Goal: Information Seeking & Learning: Understand process/instructions

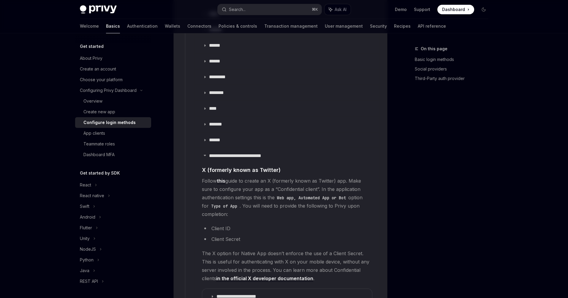
scroll to position [869, 0]
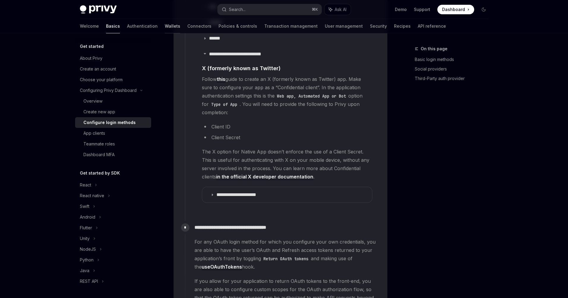
click at [165, 26] on link "Wallets" at bounding box center [172, 26] width 15 height 14
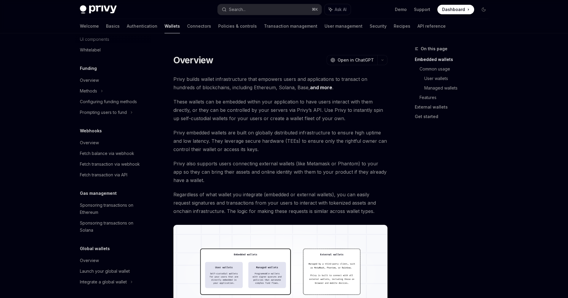
scroll to position [216, 0]
click at [135, 11] on div "Integrate a global wallet" at bounding box center [113, 6] width 76 height 11
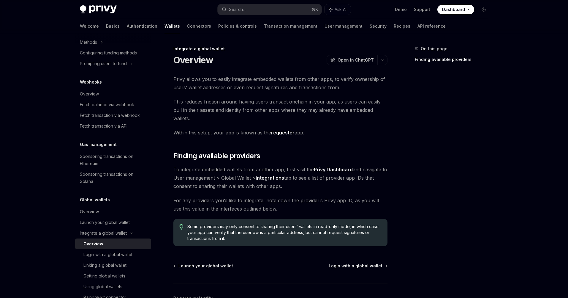
scroll to position [291, 0]
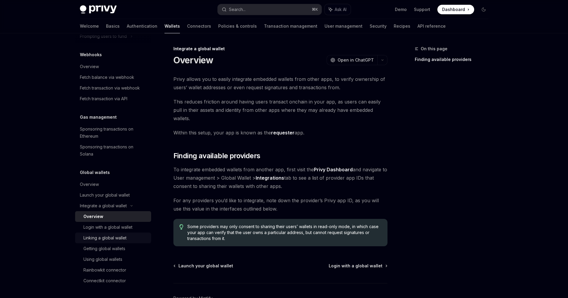
click at [126, 241] on div "Linking a global wallet" at bounding box center [104, 237] width 43 height 7
type textarea "*"
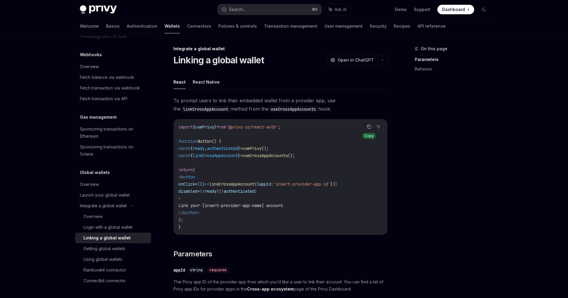
click at [369, 129] on button "Copy the contents from the code block" at bounding box center [369, 127] width 8 height 8
click at [247, 125] on span "'@privy-io/react-auth'" at bounding box center [252, 126] width 52 height 5
copy code "import { usePrivy } from '@privy-io/react-auth' ;"
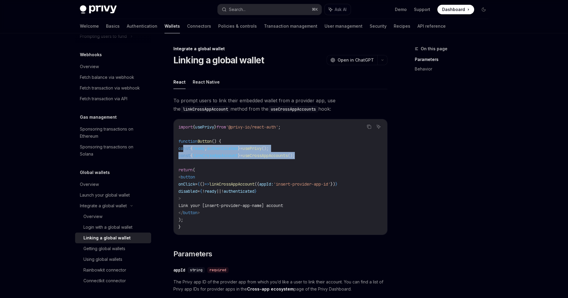
drag, startPoint x: 326, startPoint y: 155, endPoint x: 184, endPoint y: 149, distance: 142.7
click at [184, 149] on code "import { usePrivy } from '@privy-io/react-auth' ; function Button () { const { …" at bounding box center [281, 176] width 204 height 107
copy code "const { ready , authenticated } = usePrivy (); const { linkCrossAppAccount } = …"
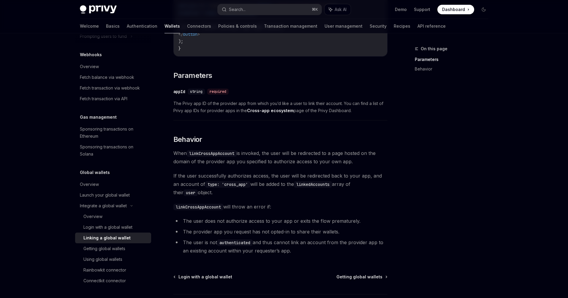
scroll to position [214, 0]
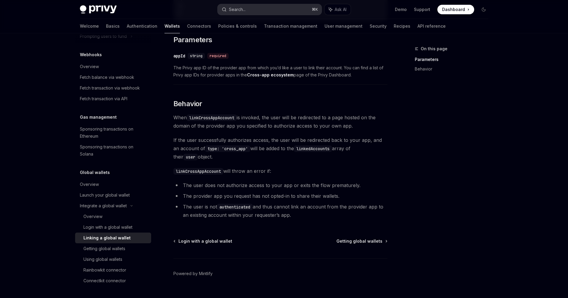
click at [247, 11] on button "Search... ⌘ K" at bounding box center [270, 9] width 104 height 11
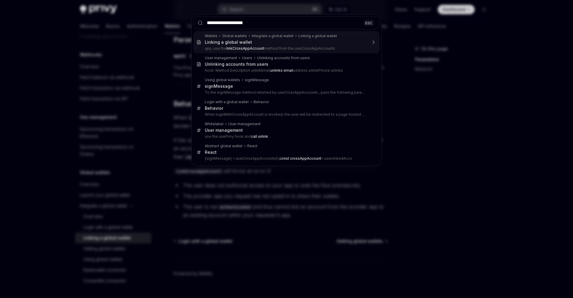
type input "**********"
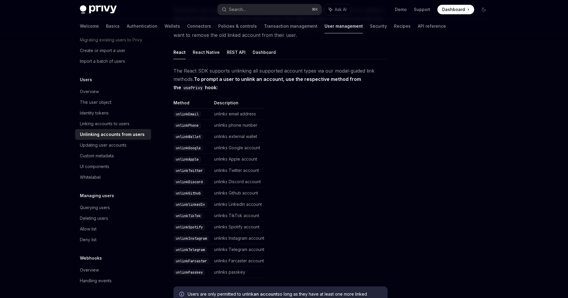
scroll to position [105, 0]
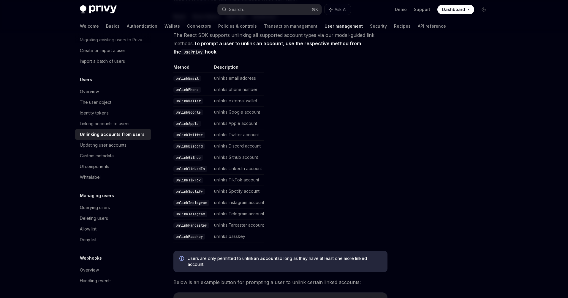
type textarea "*"
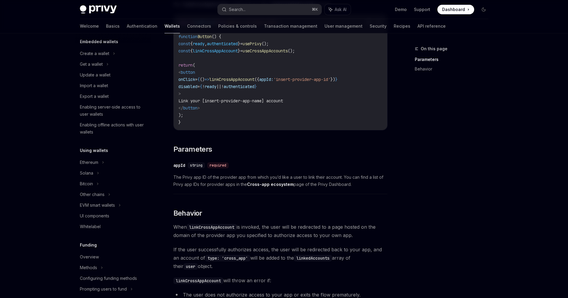
scroll to position [291, 0]
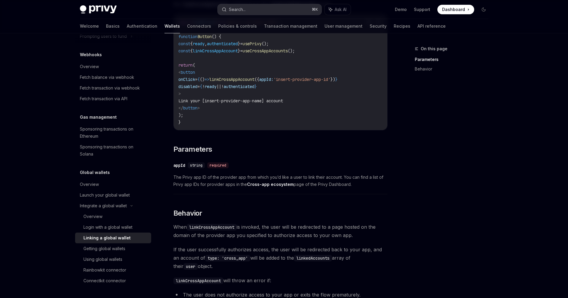
click at [260, 9] on button "Search... ⌘ K" at bounding box center [270, 9] width 104 height 11
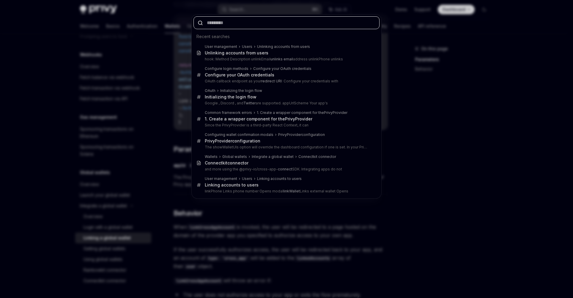
paste input "**********"
type input "**********"
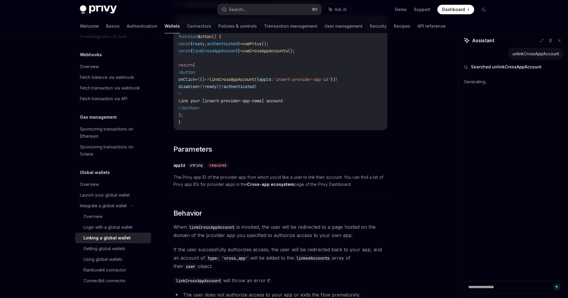
type textarea "*"
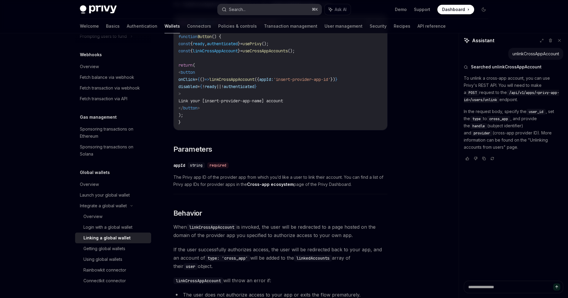
click at [252, 6] on button "Search... ⌘ K" at bounding box center [270, 9] width 104 height 11
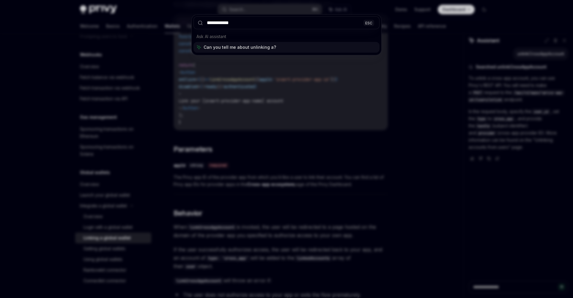
type input "**********"
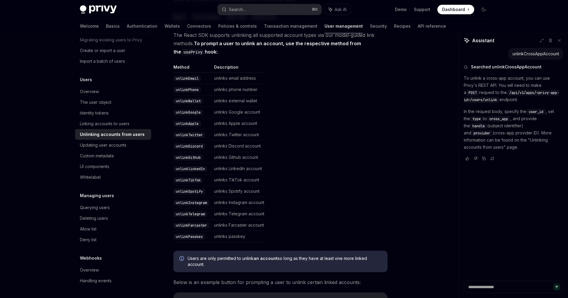
scroll to position [33, 0]
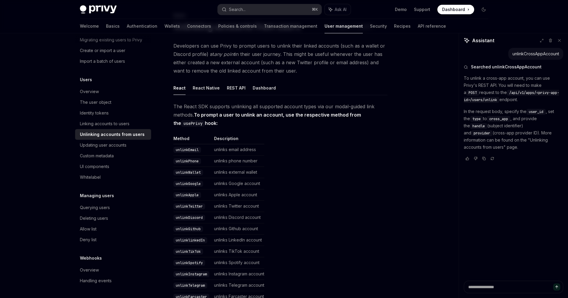
type textarea "*"
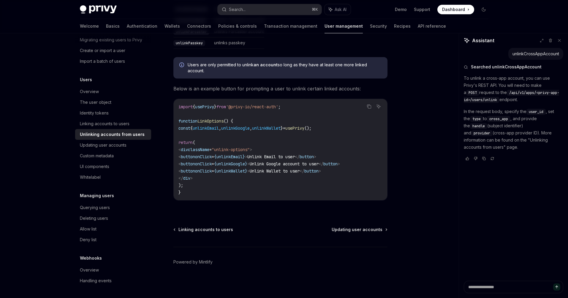
scroll to position [298, 0]
